Goal: Transaction & Acquisition: Subscribe to service/newsletter

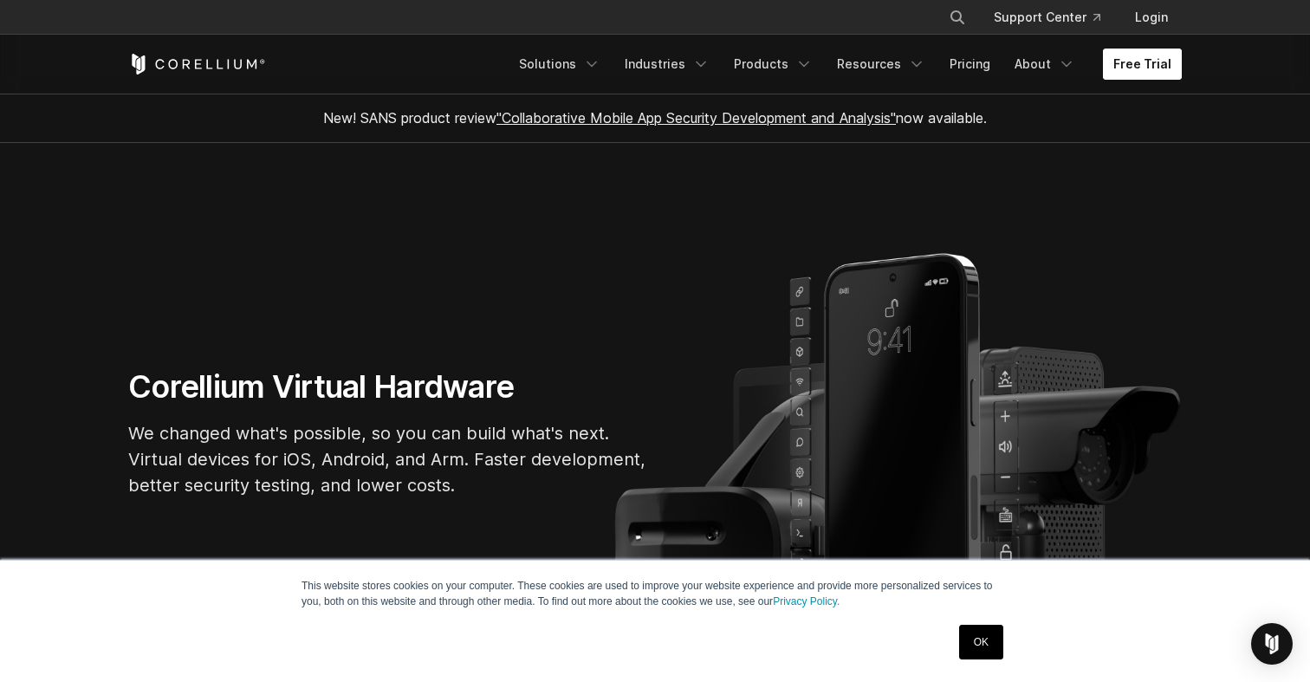
click at [1138, 55] on link "Free Trial" at bounding box center [1142, 64] width 79 height 31
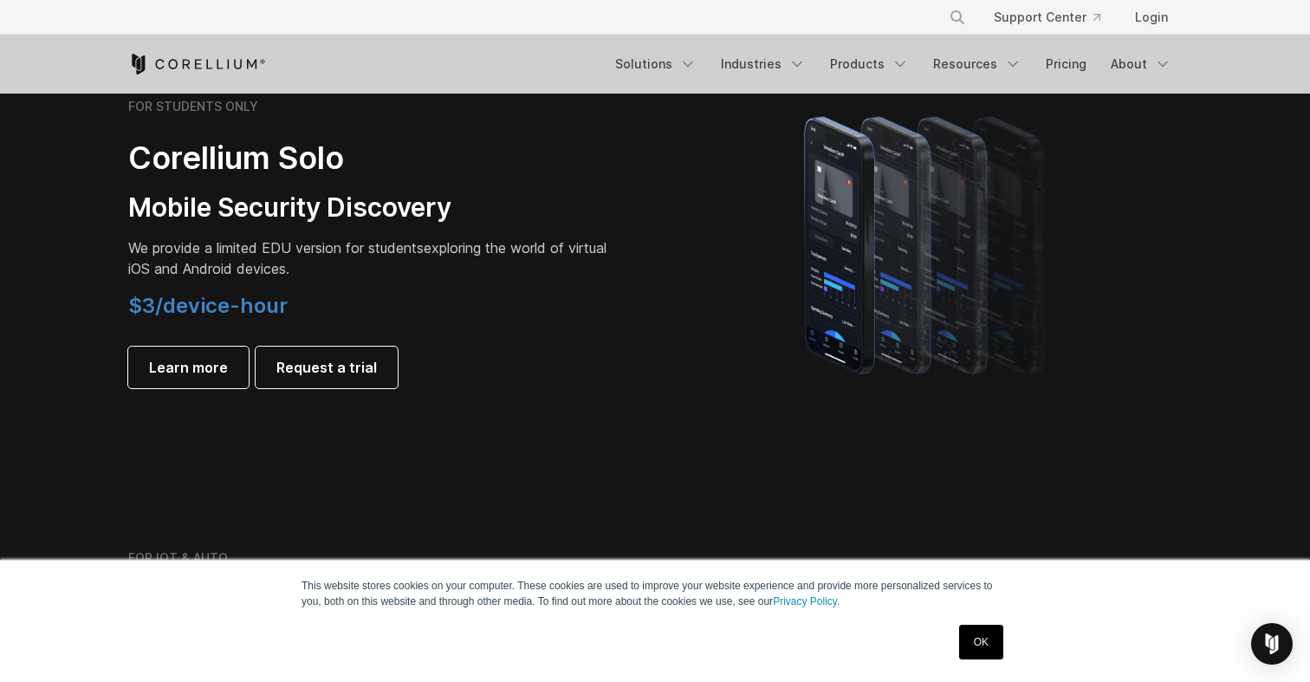
scroll to position [1236, 0]
click at [200, 304] on span "$3/device-hour" at bounding box center [207, 307] width 159 height 25
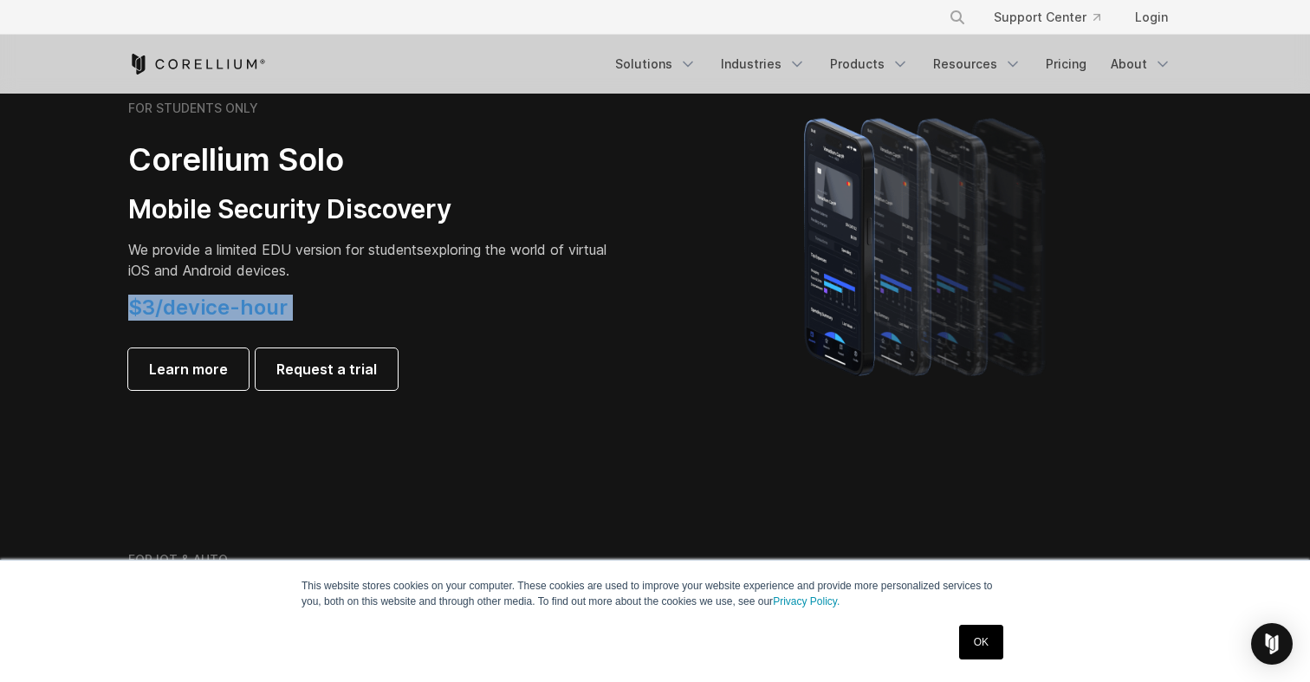
click at [200, 304] on span "$3/device-hour" at bounding box center [207, 307] width 159 height 25
click at [286, 379] on link "Request a trial" at bounding box center [327, 369] width 142 height 42
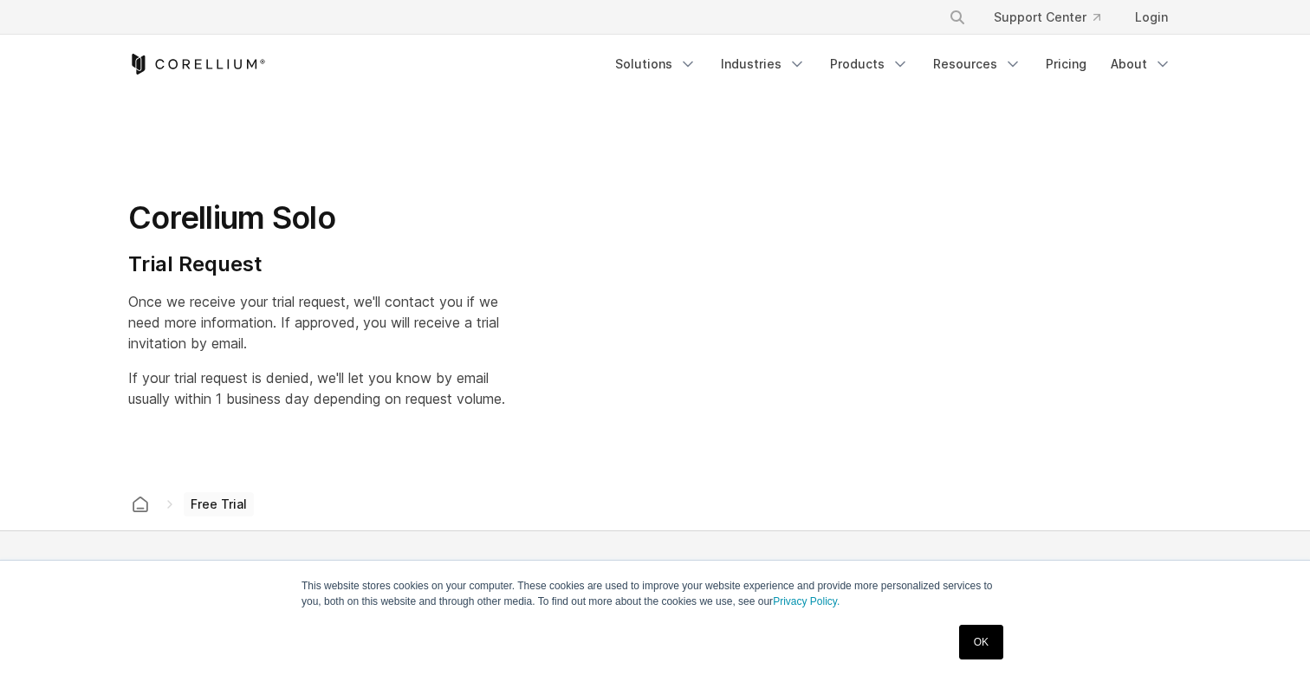
select select "**"
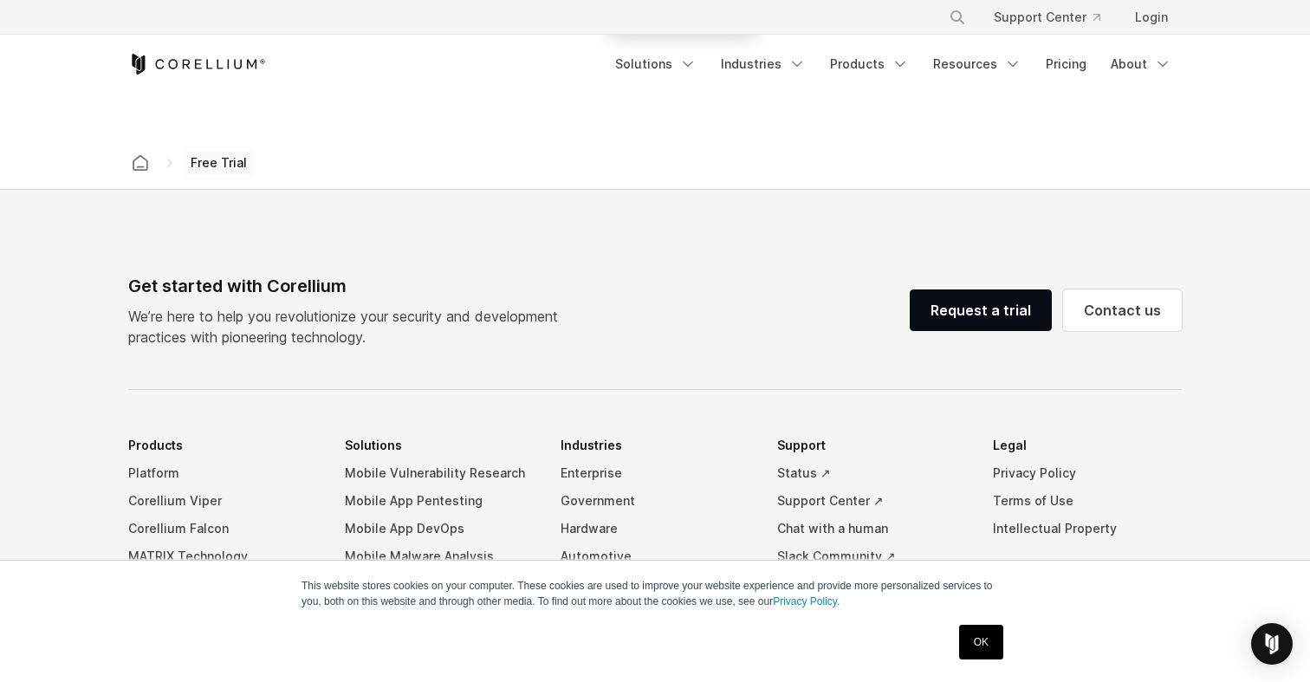
scroll to position [699, 0]
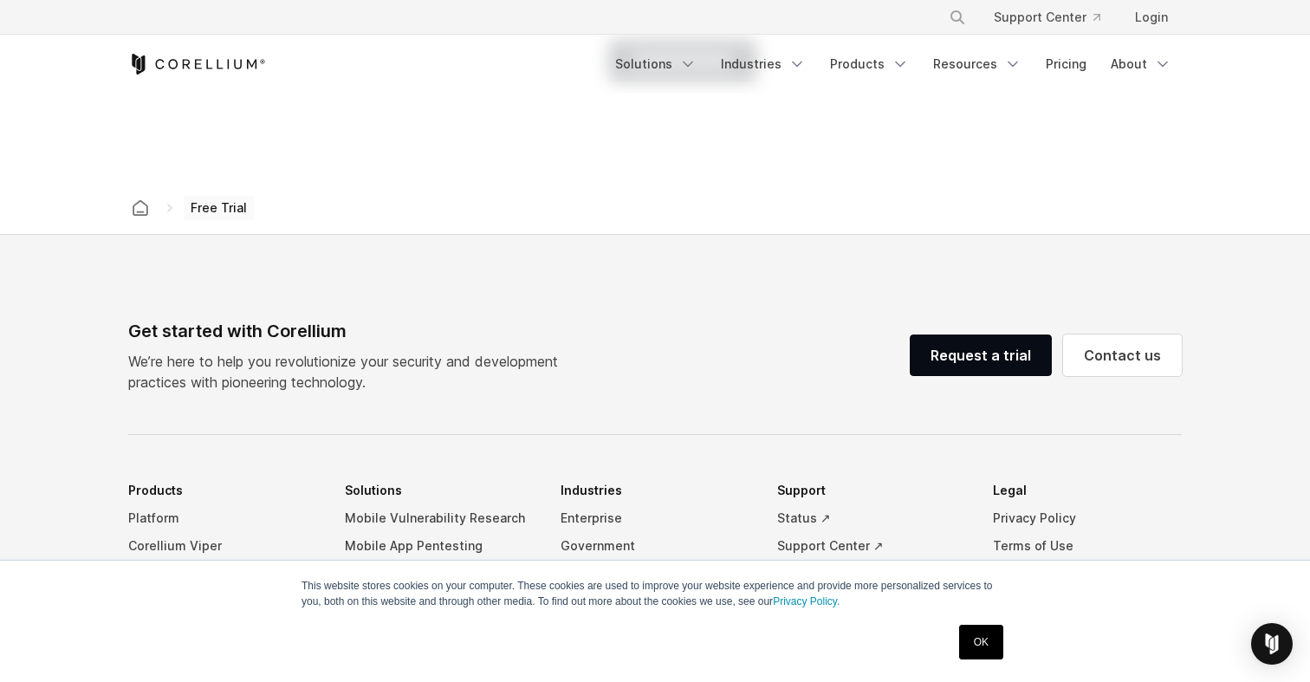
click at [217, 208] on span "Free Trial" at bounding box center [219, 208] width 70 height 24
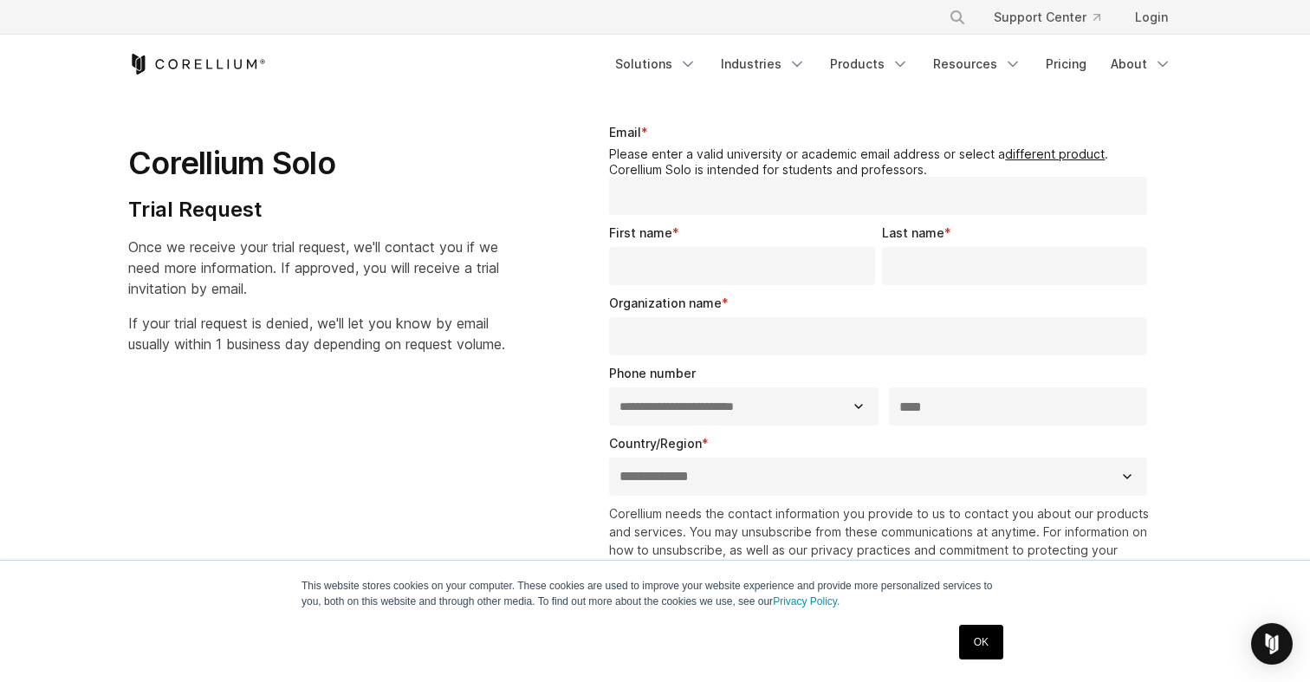
scroll to position [0, 0]
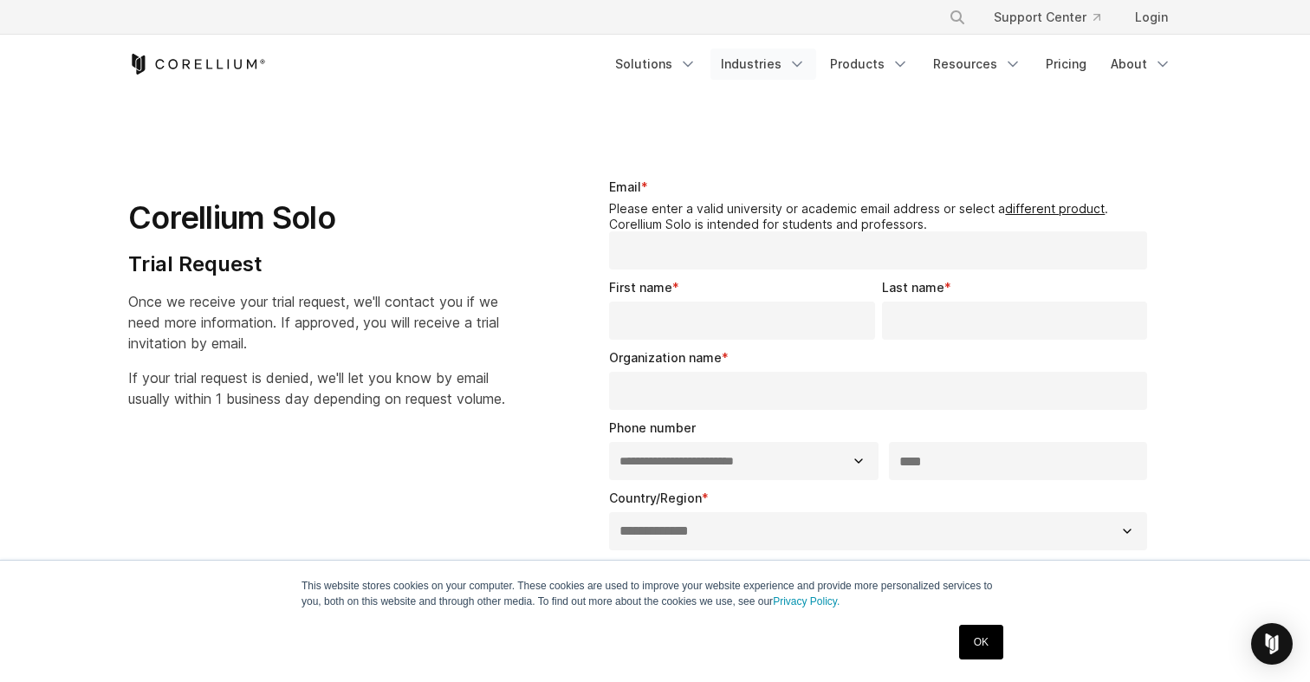
click at [760, 68] on link "Industries" at bounding box center [763, 64] width 106 height 31
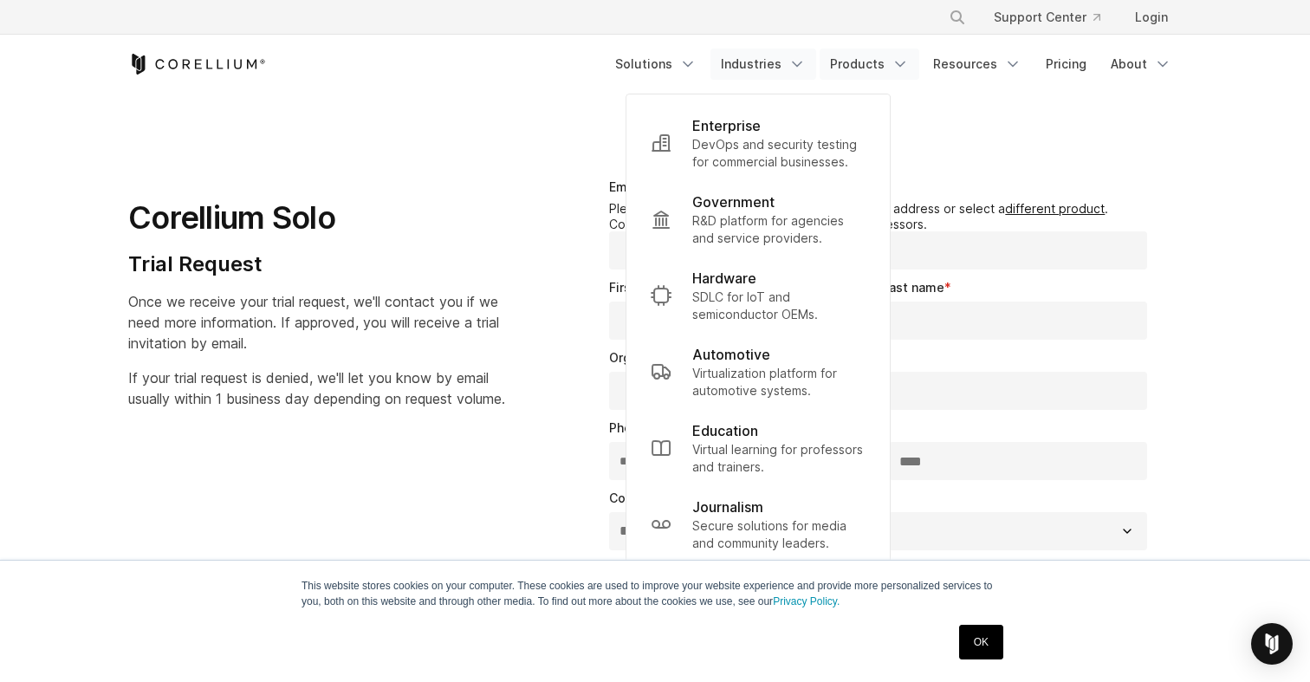
click at [878, 60] on link "Products" at bounding box center [869, 64] width 100 height 31
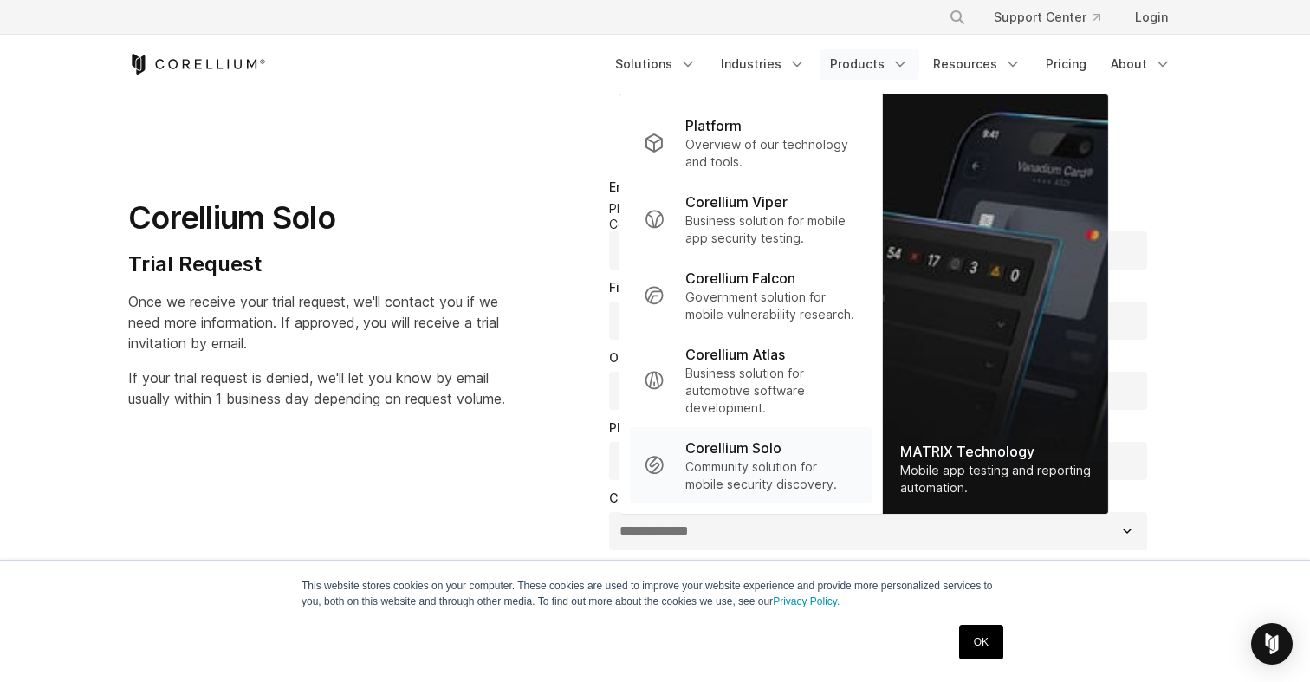
click at [770, 459] on p "Community solution for mobile security discovery." at bounding box center [771, 475] width 172 height 35
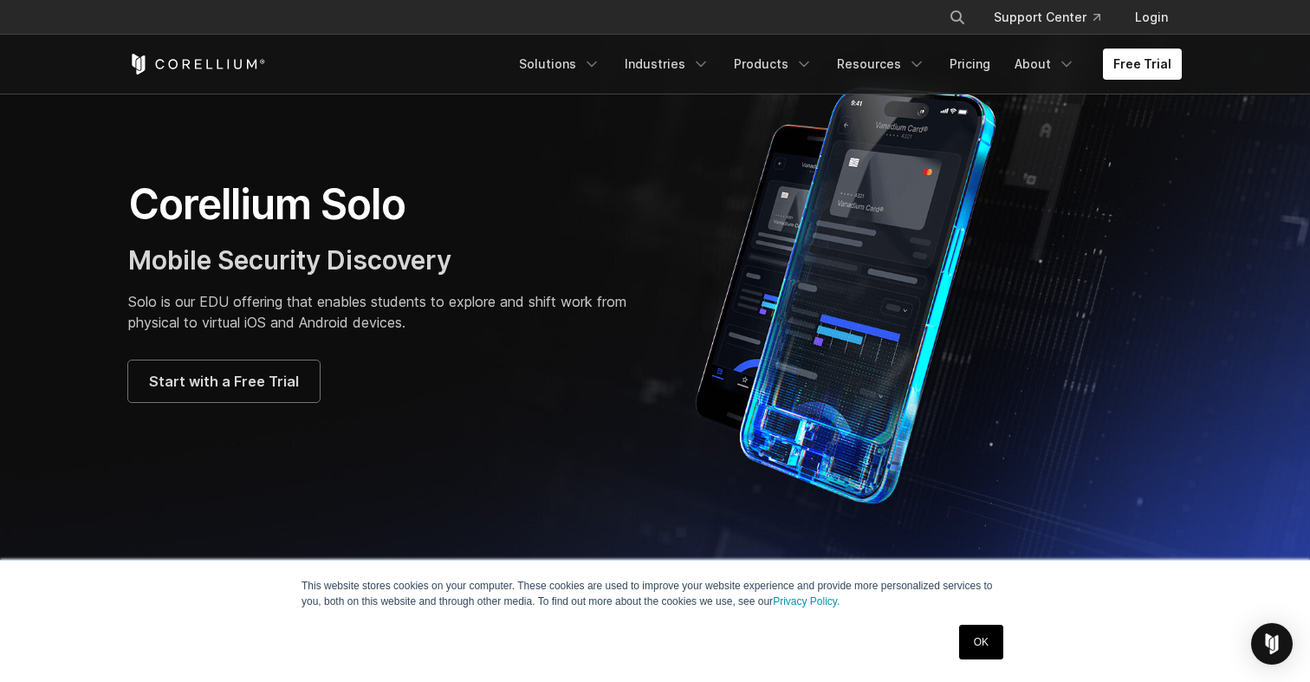
scroll to position [81, 0]
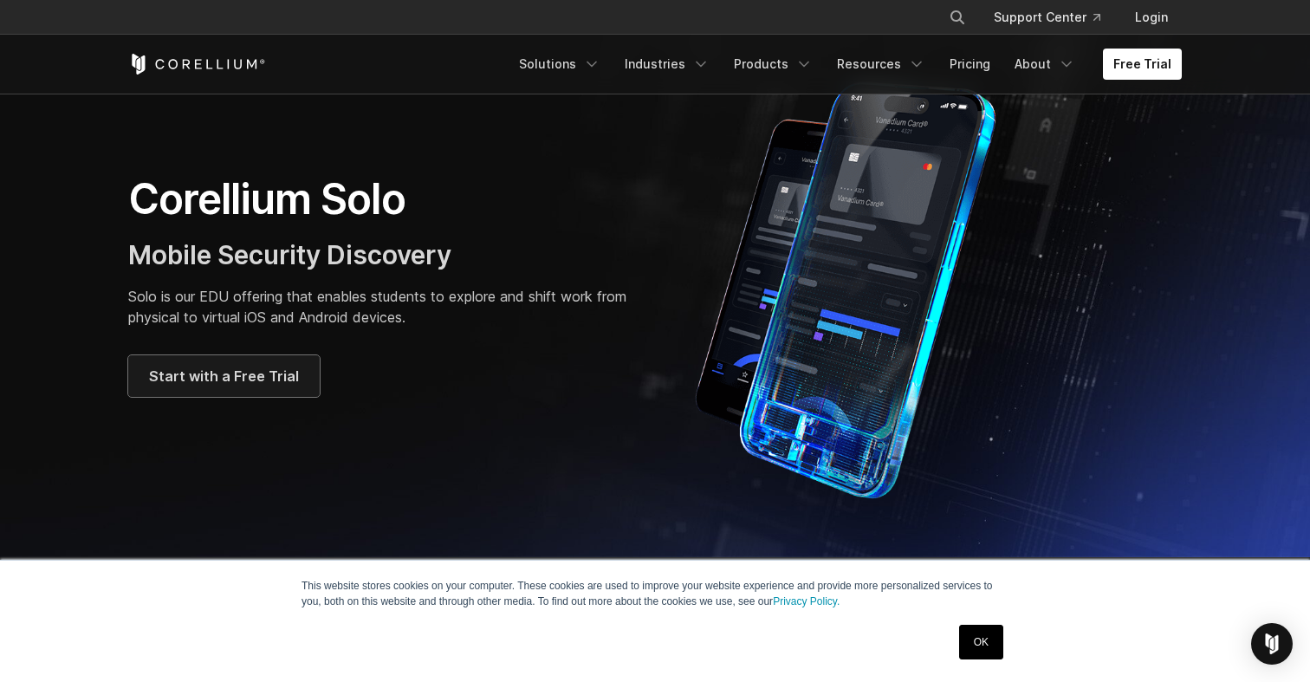
click at [235, 372] on span "Start with a Free Trial" at bounding box center [224, 376] width 150 height 21
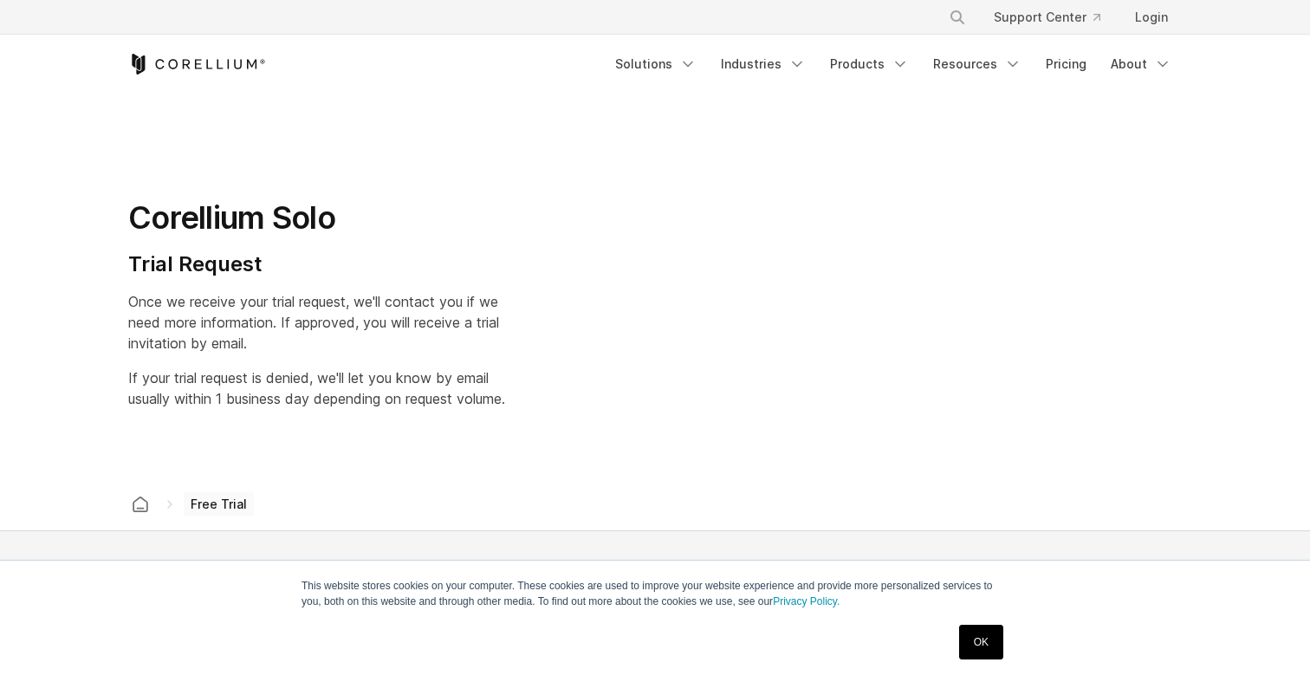
select select "**"
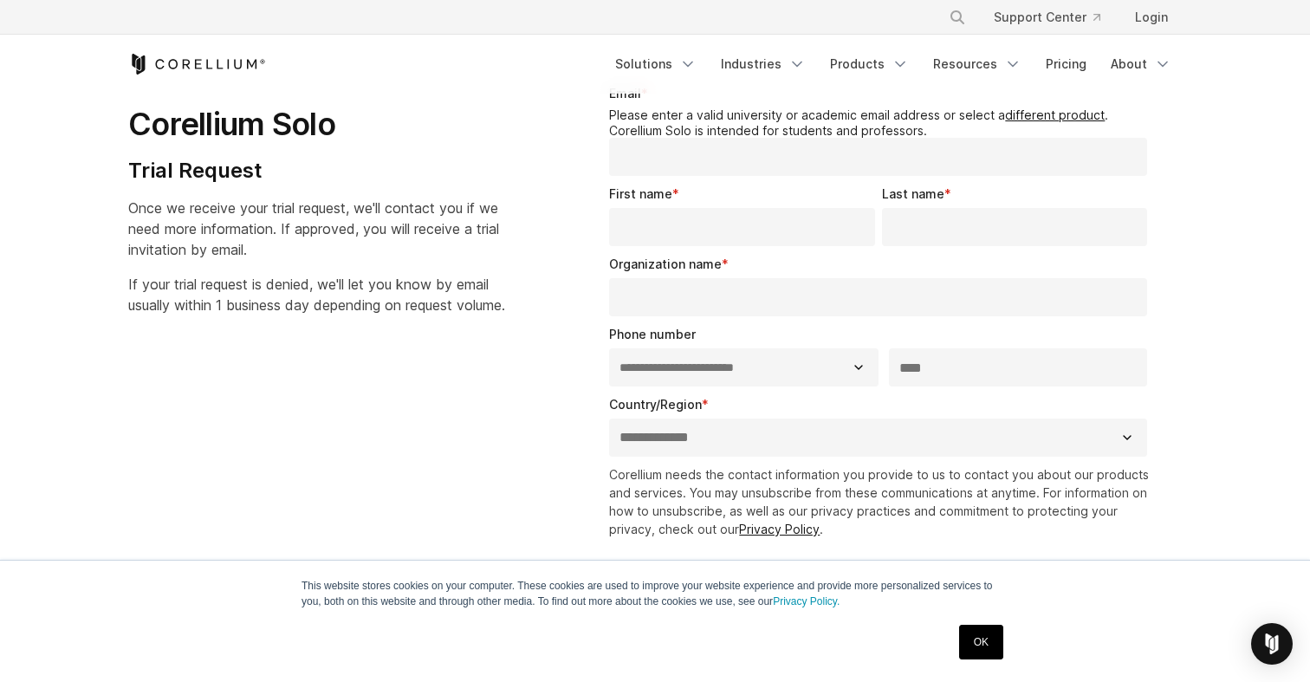
scroll to position [85, 0]
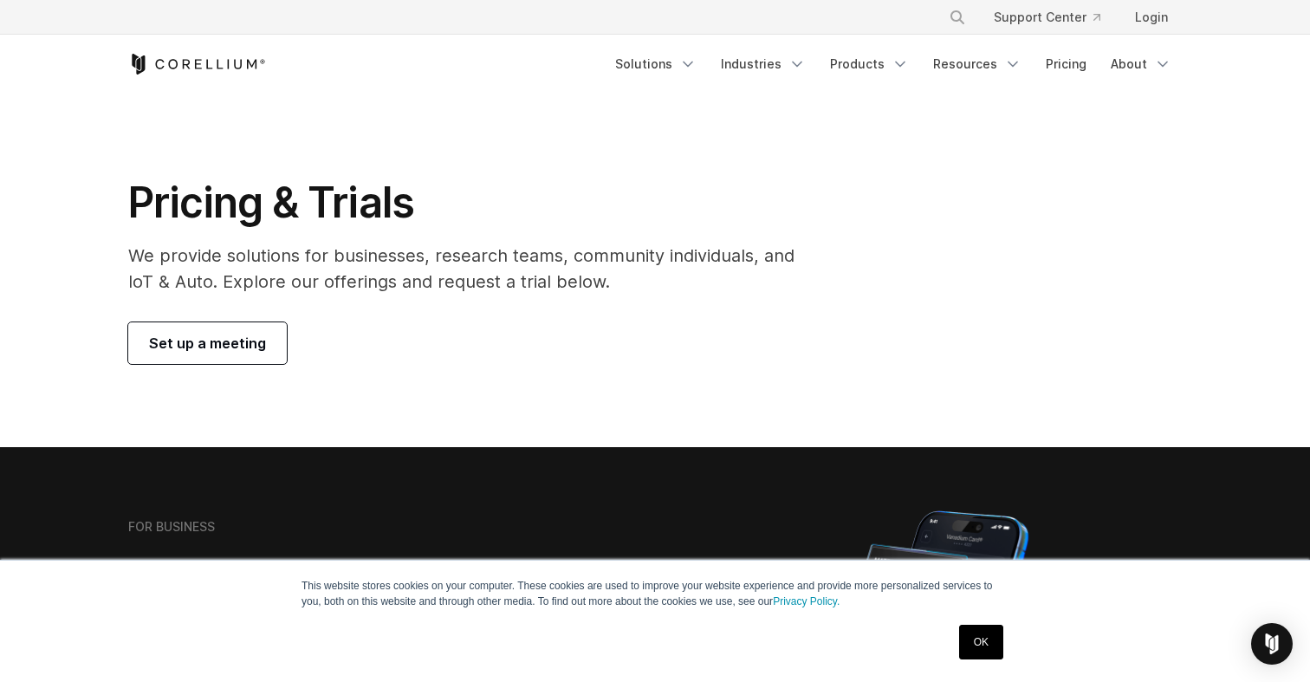
click at [248, 337] on span "Set up a meeting" at bounding box center [207, 343] width 117 height 21
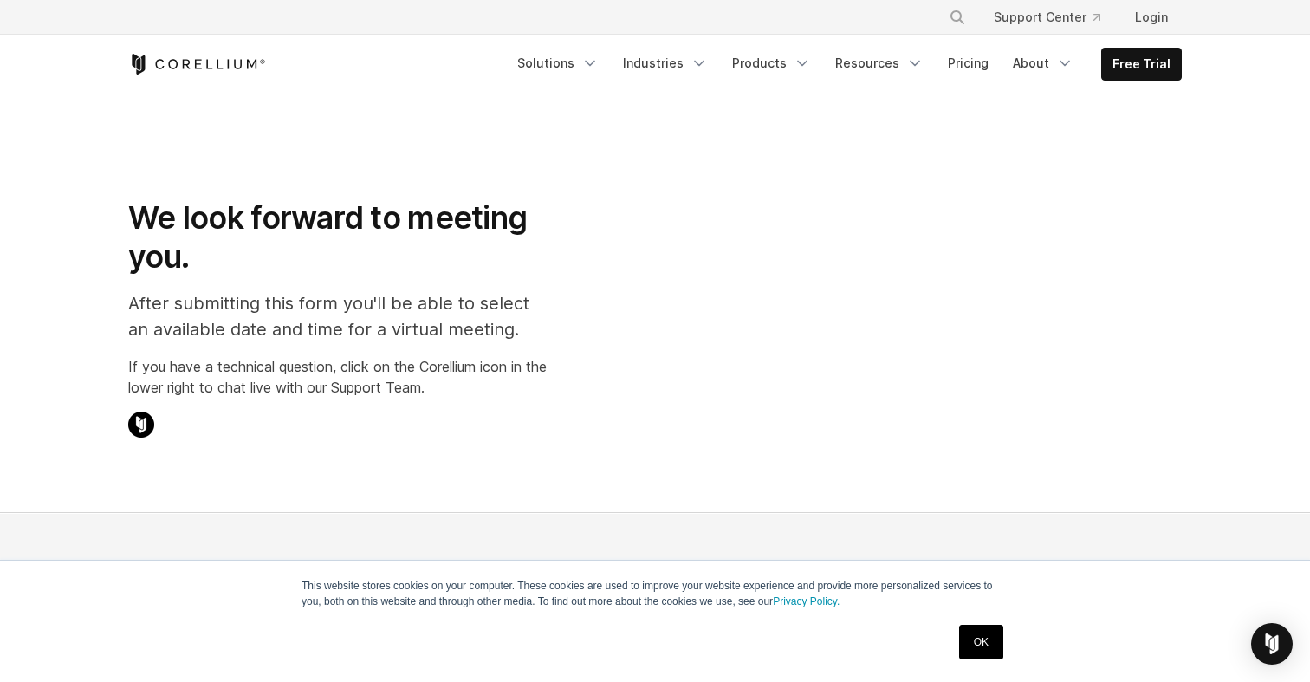
select select "**"
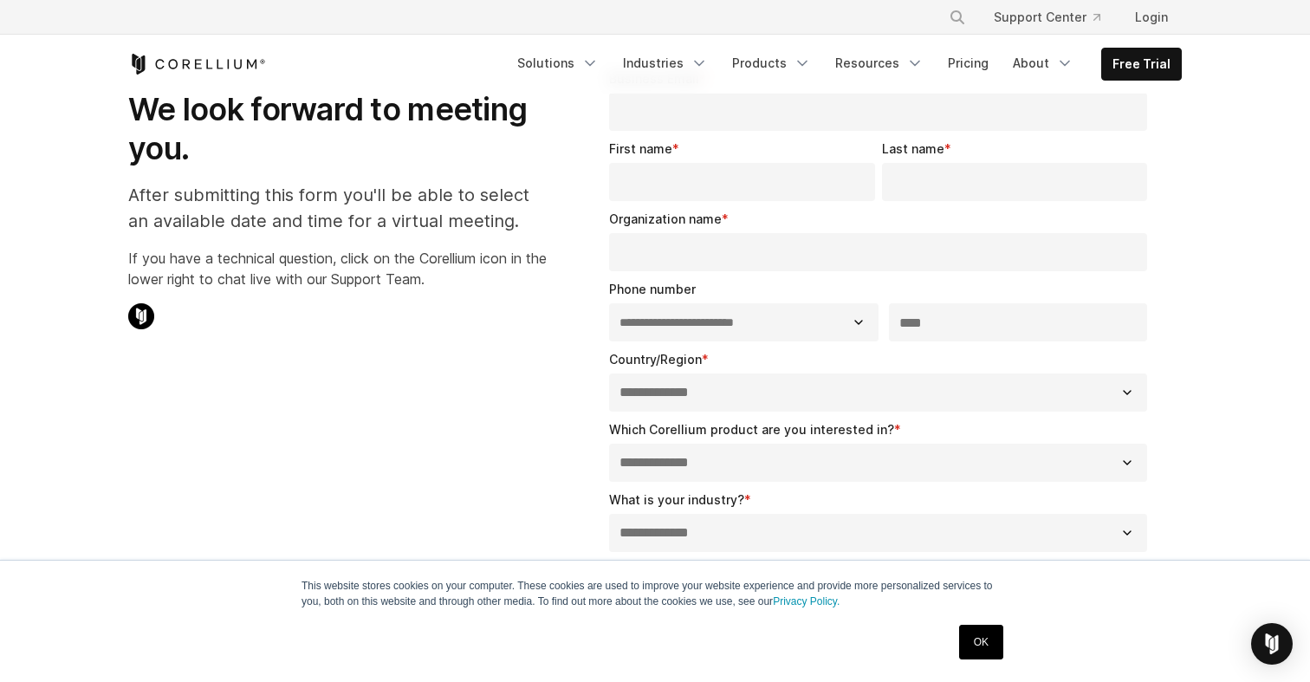
scroll to position [114, 0]
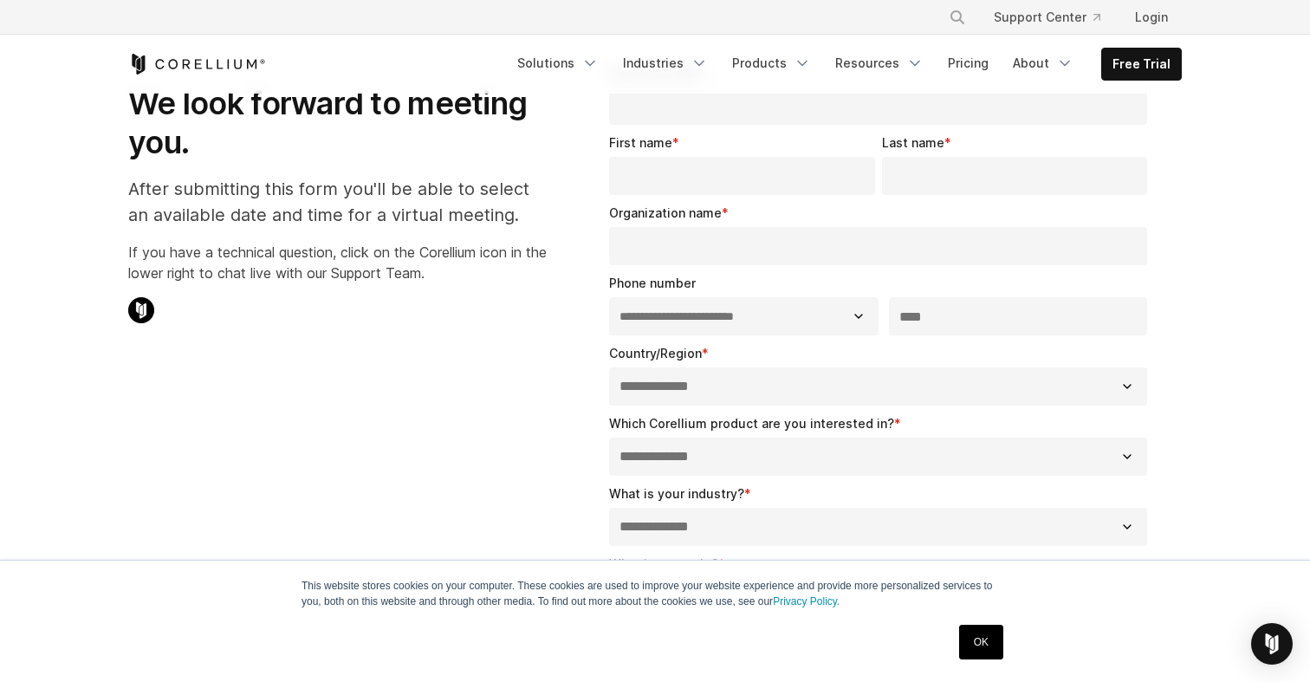
click at [657, 449] on select "**********" at bounding box center [878, 456] width 538 height 38
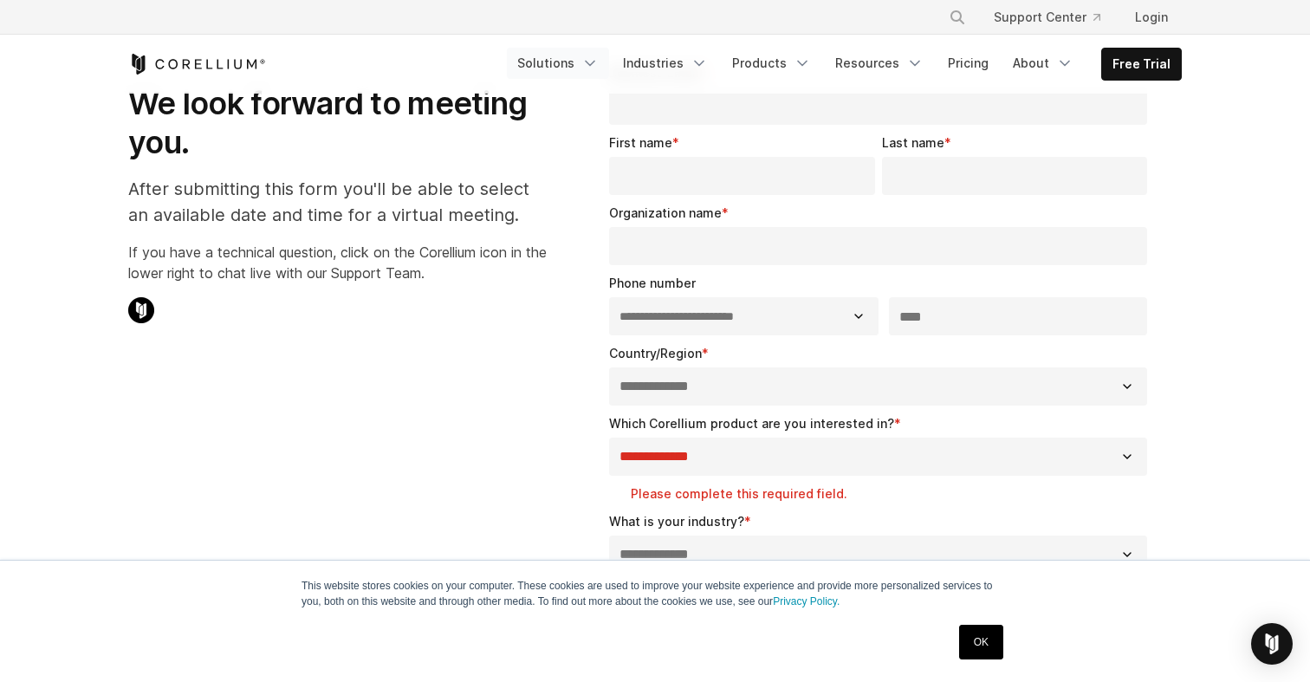
click at [585, 62] on link "Solutions" at bounding box center [558, 63] width 102 height 31
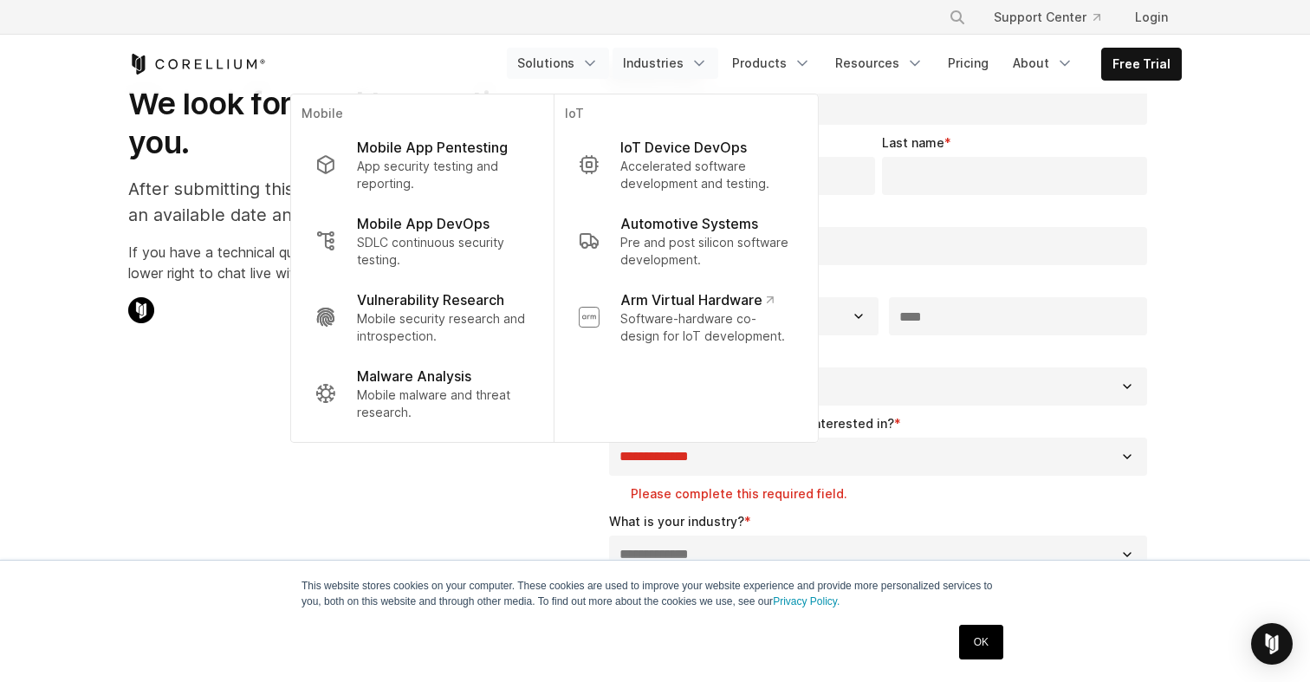
click at [695, 50] on link "Industries" at bounding box center [665, 63] width 106 height 31
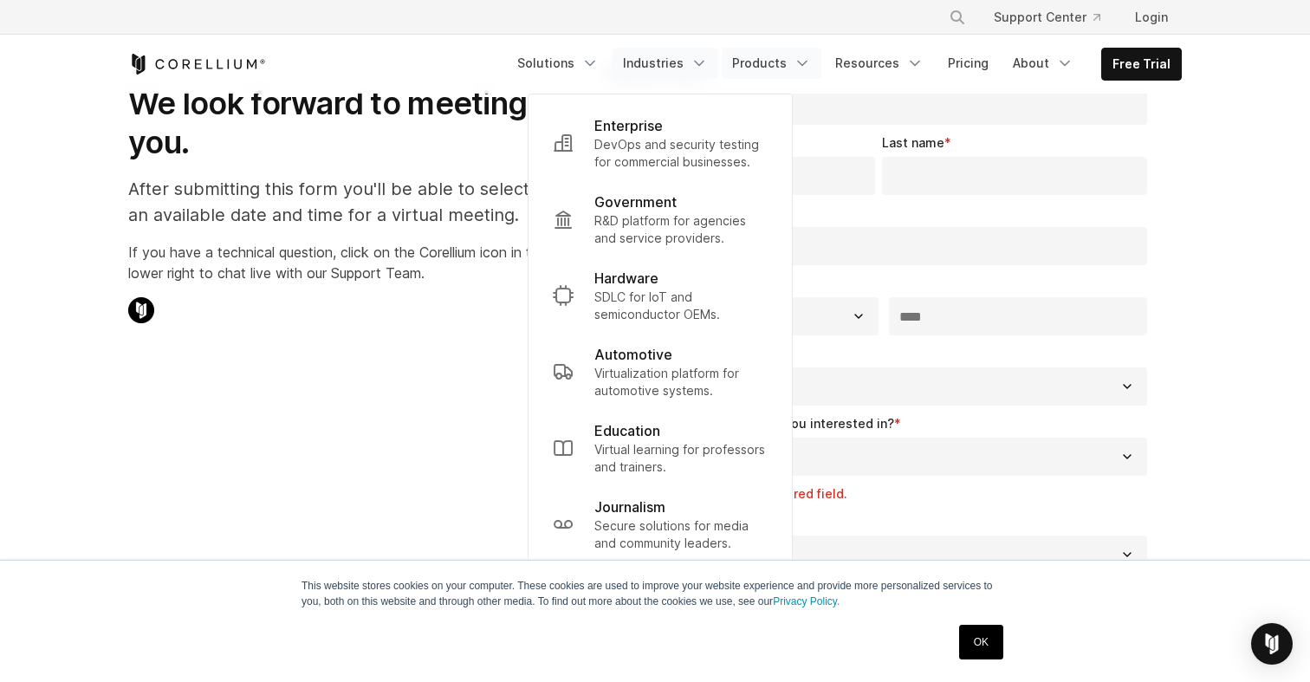
click at [774, 68] on link "Products" at bounding box center [772, 63] width 100 height 31
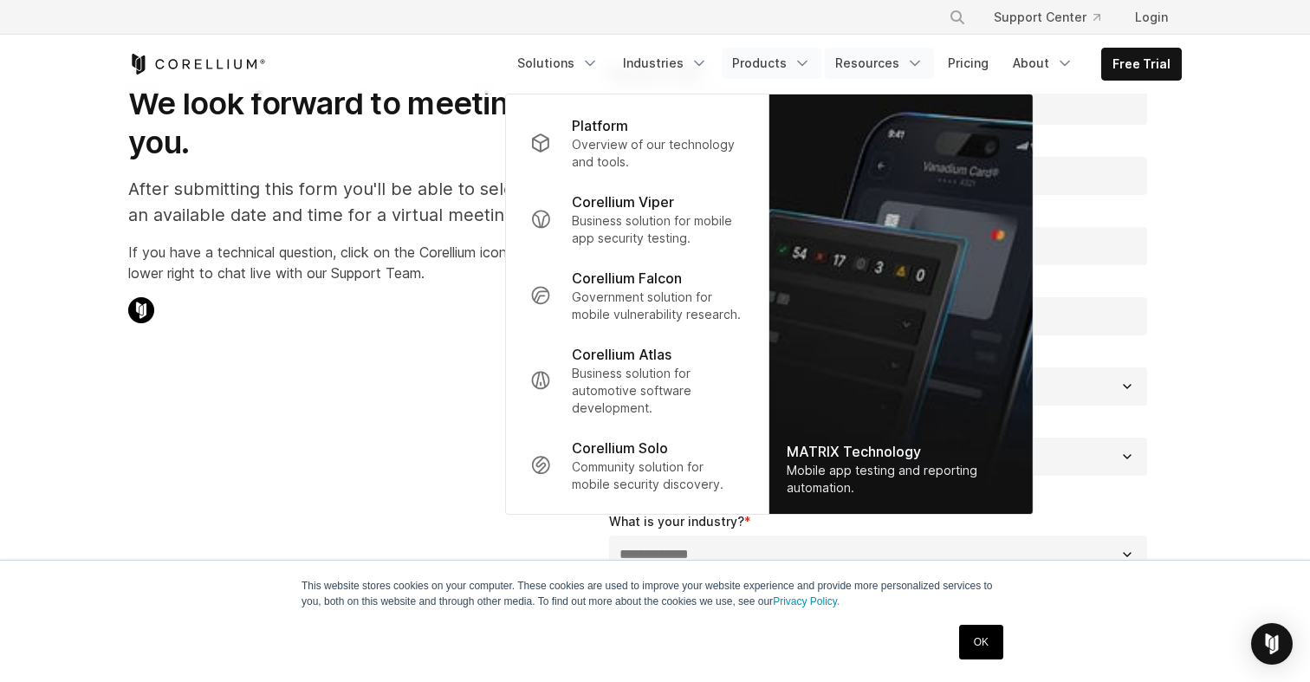
click at [873, 57] on link "Resources" at bounding box center [879, 63] width 109 height 31
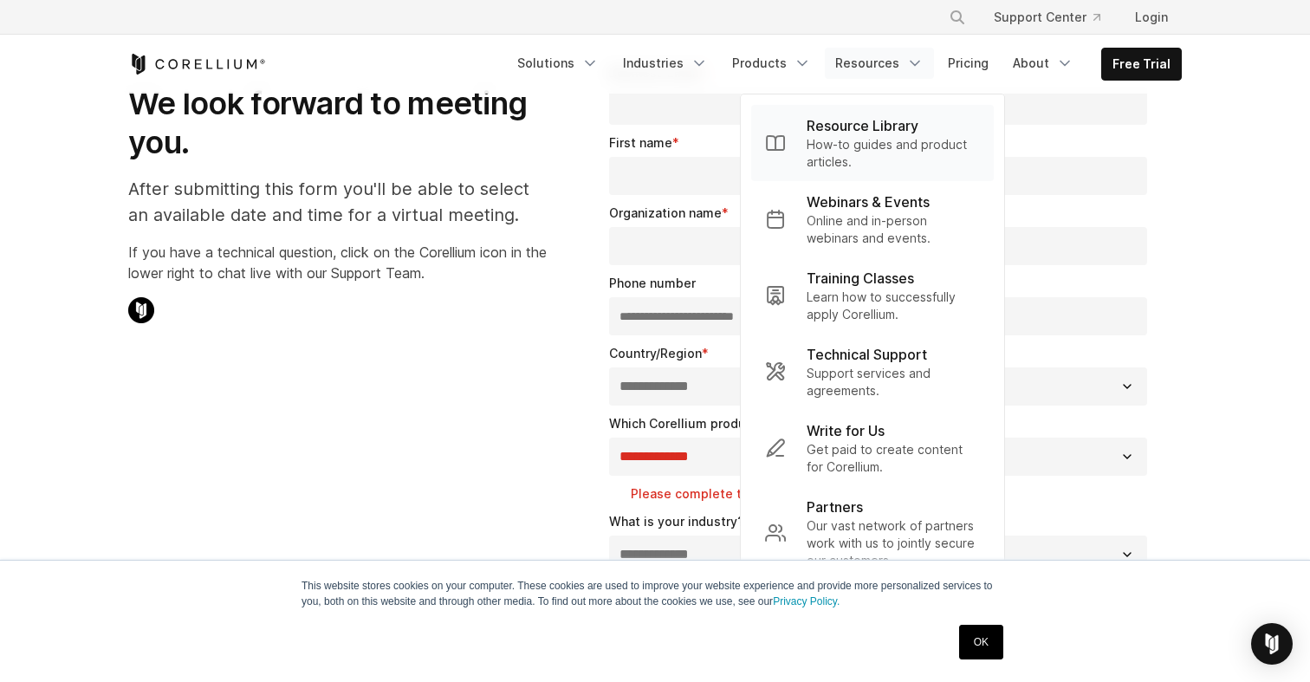
click at [898, 149] on p "How-to guides and product articles." at bounding box center [892, 153] width 173 height 35
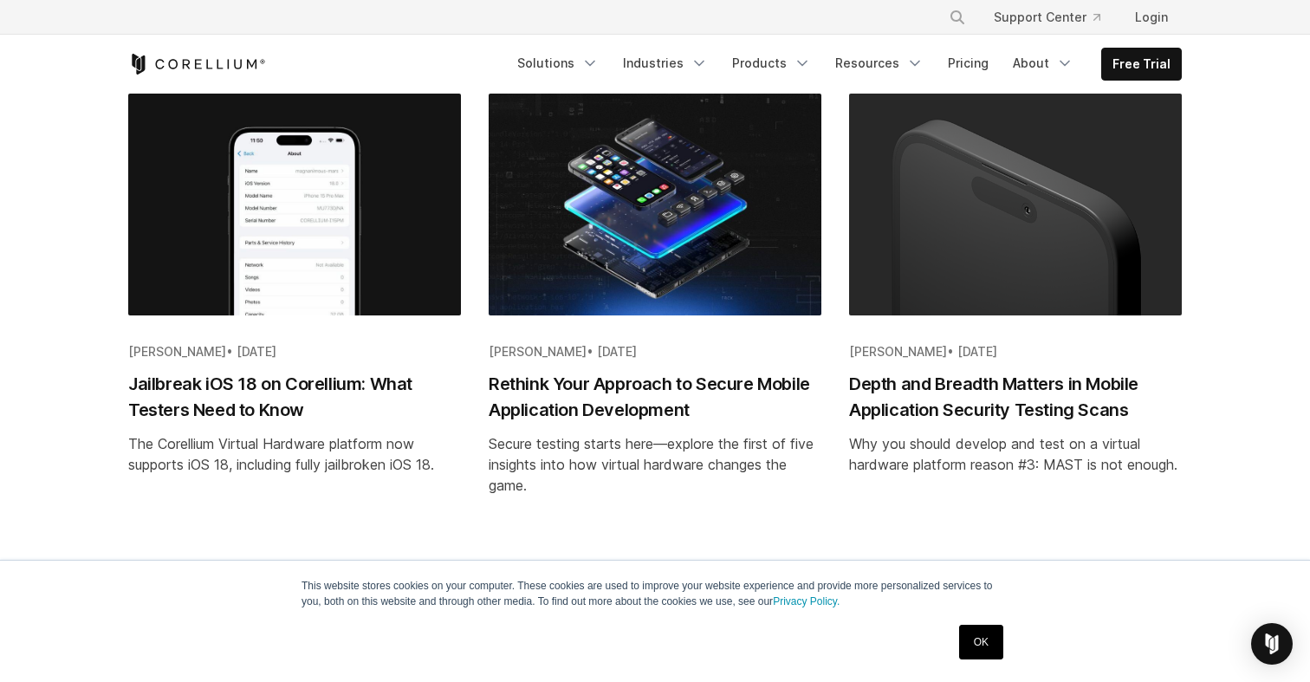
scroll to position [1907, 0]
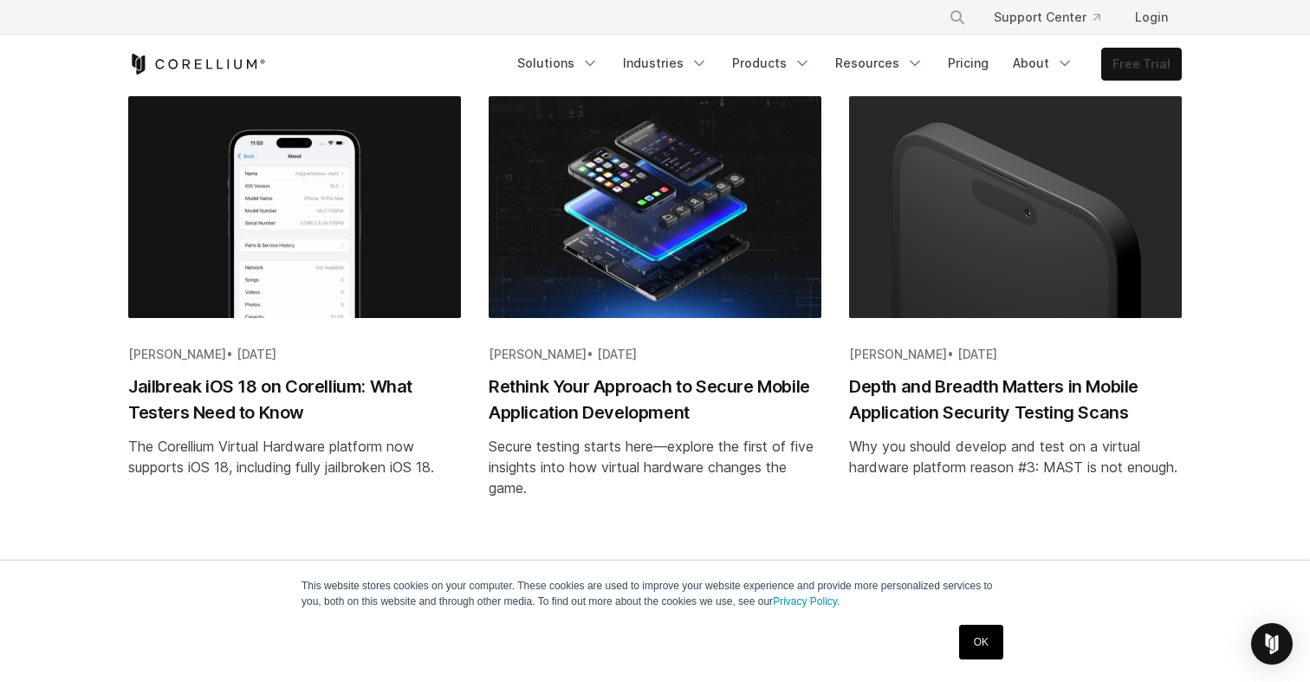
click at [1143, 66] on link "Free Trial" at bounding box center [1141, 64] width 79 height 31
